Goal: Answer question/provide support

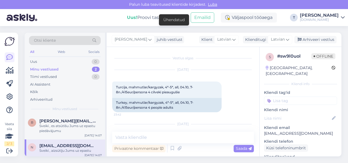
scroll to position [26, 0]
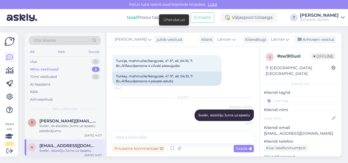
click at [56, 70] on div "Minu vestlused" at bounding box center [44, 69] width 28 height 5
click at [72, 59] on div "Uus 1" at bounding box center [65, 62] width 72 height 8
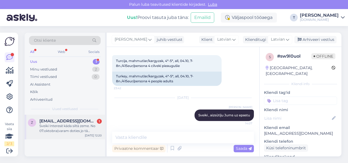
click at [77, 124] on div "Sveiki Interesē kāda siltā zeme. No 07.oktobra(varam doties jo tā datuma), Vēla…" at bounding box center [70, 128] width 62 height 10
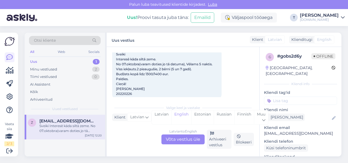
scroll to position [41, 0]
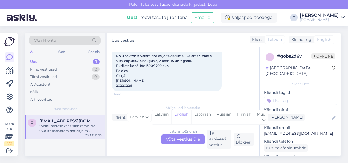
click at [179, 138] on div "Latvian to English Võta vestlus üle" at bounding box center [183, 139] width 43 height 10
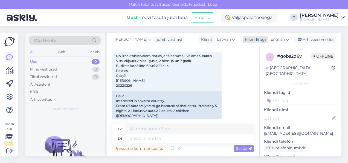
click at [278, 38] on span "English" at bounding box center [278, 39] width 14 height 6
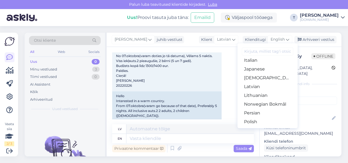
scroll to position [137, 0]
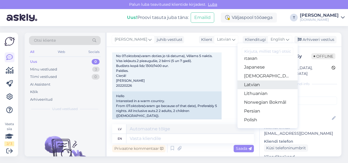
click at [259, 87] on link "Latvian" at bounding box center [268, 84] width 60 height 9
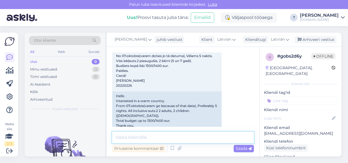
click at [179, 135] on textarea at bounding box center [183, 137] width 142 height 12
type textarea "Ы"
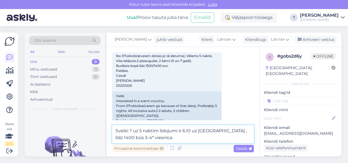
type textarea "Sveiki ? uz 5 naktīm lidojumi ir 6.10 uz [GEOGRAPHIC_DATA] , līdz 1400 būs 3-4*…"
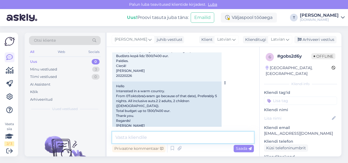
scroll to position [94, 0]
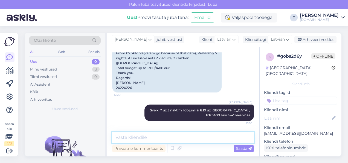
paste textarea "[URL][DOMAIN_NAME][DATE]"
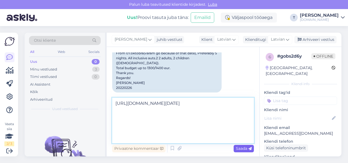
type textarea "[URL][DOMAIN_NAME][DATE]"
click at [244, 149] on span "Saada" at bounding box center [244, 148] width 16 height 5
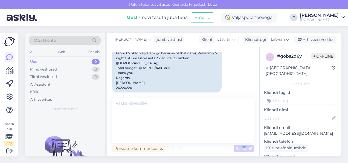
scroll to position [142, 0]
